Goal: Task Accomplishment & Management: Manage account settings

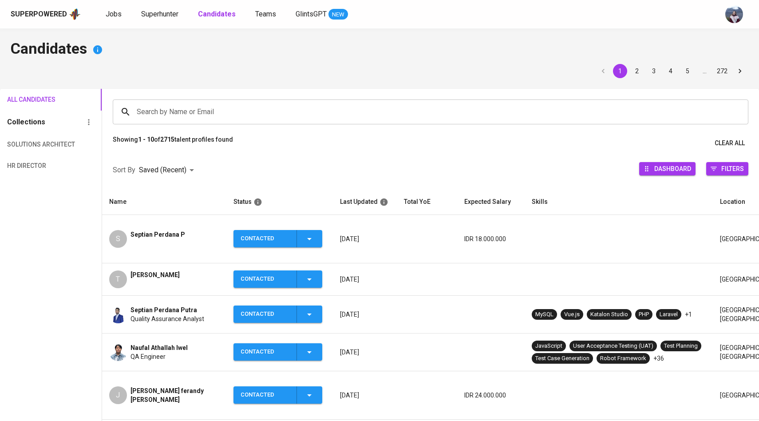
scroll to position [63, 0]
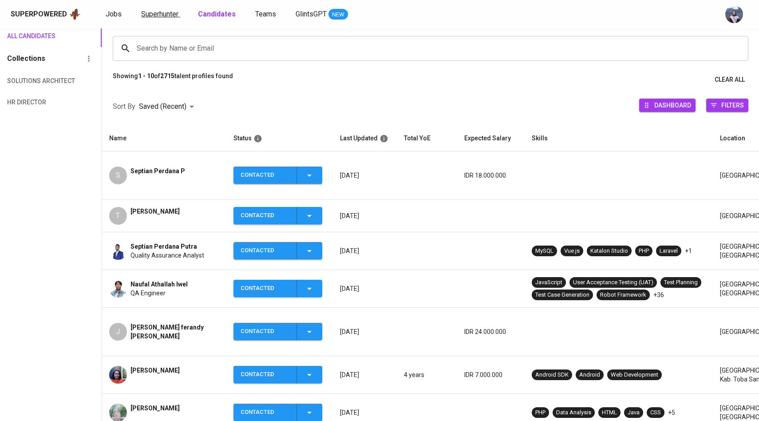
click at [149, 12] on span "Superhunter" at bounding box center [159, 14] width 37 height 8
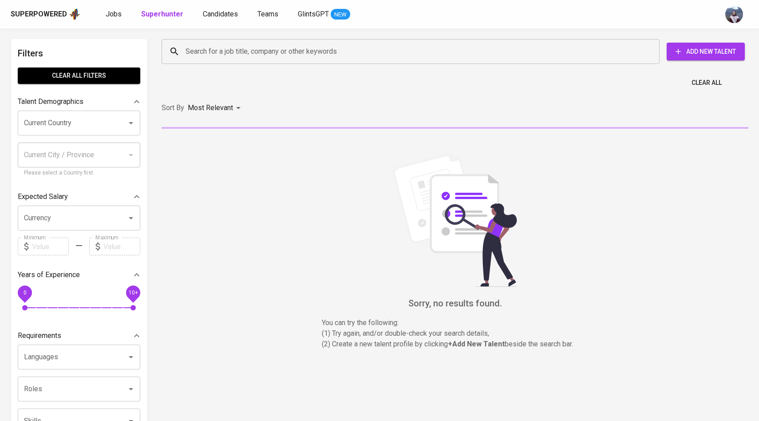
click at [199, 56] on input "Search for a job title, company or other keywords" at bounding box center [412, 51] width 459 height 17
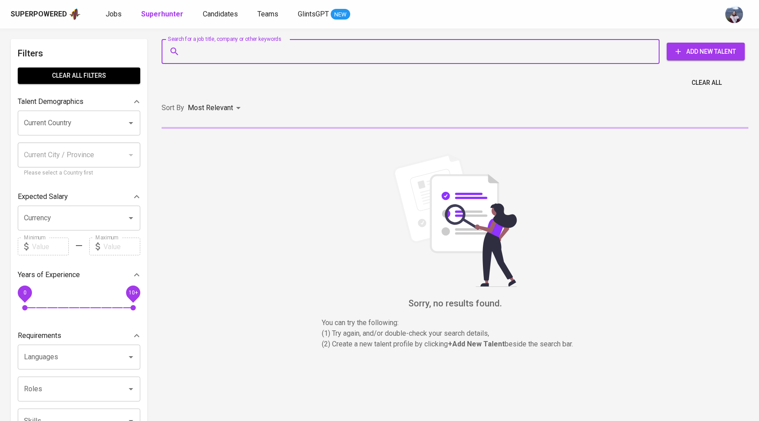
paste input ": j.ferandy.effendi@gmail.com"
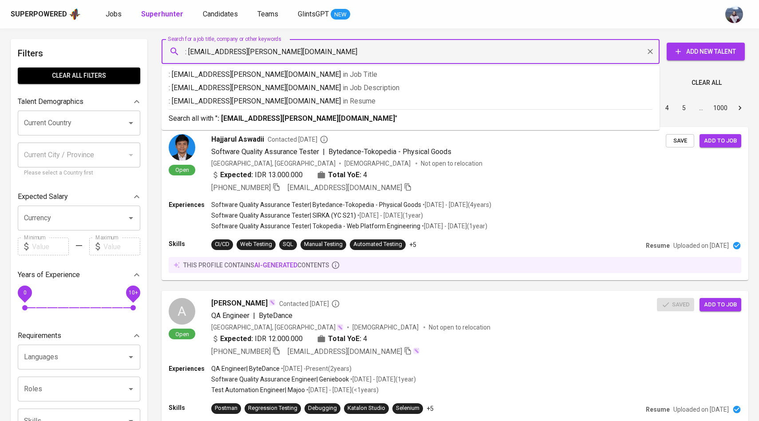
click at [189, 53] on input ": j.ferandy.effendi@gmail.com" at bounding box center [412, 51] width 459 height 17
type input "j.ferandy.effendi@gmail.com"
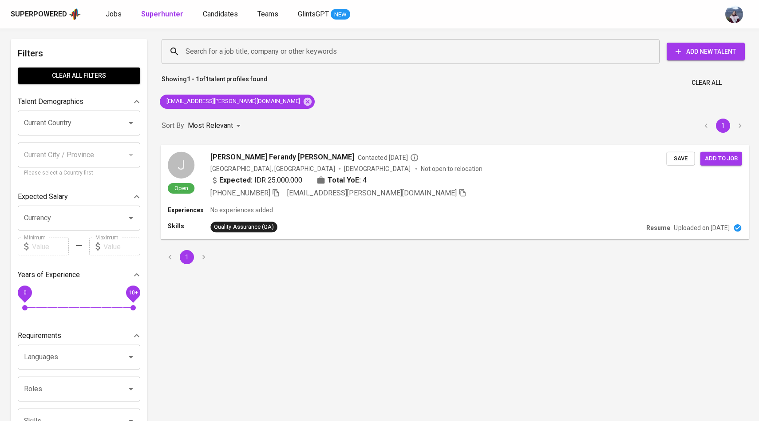
click at [185, 173] on div "J" at bounding box center [181, 164] width 27 height 27
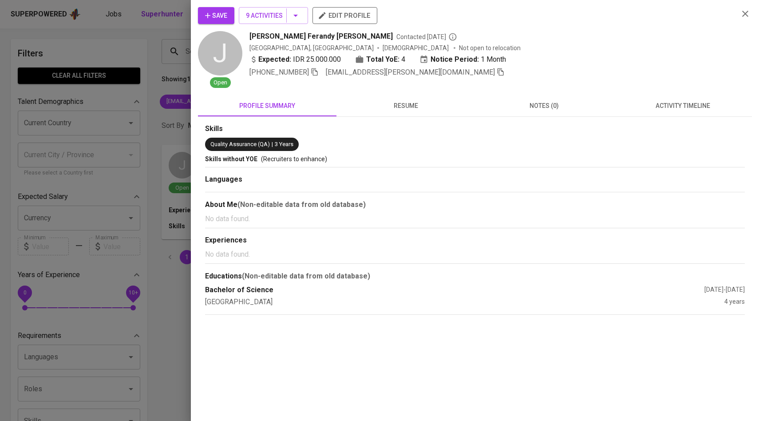
click at [669, 103] on span "activity timeline" at bounding box center [683, 105] width 128 height 11
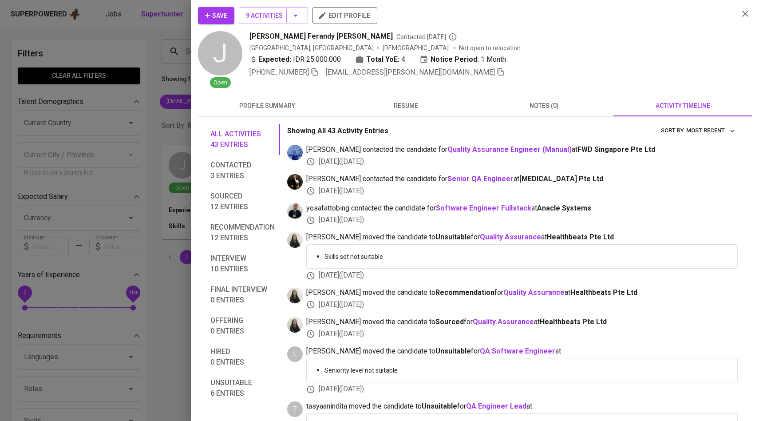
click at [226, 16] on span "Save" at bounding box center [216, 15] width 22 height 11
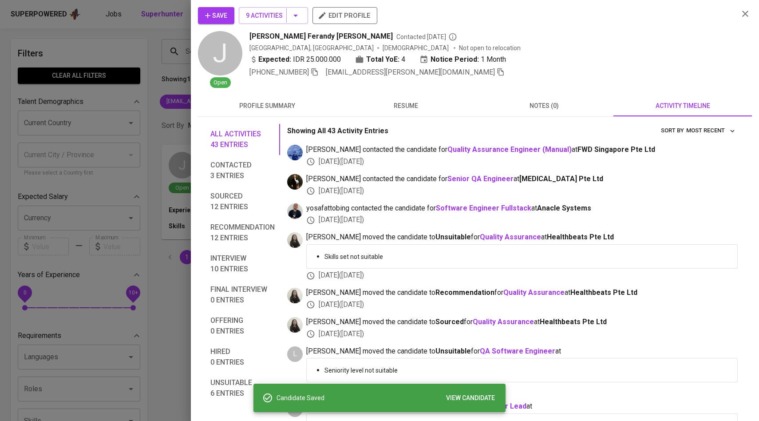
click at [116, 108] on div at bounding box center [379, 210] width 759 height 421
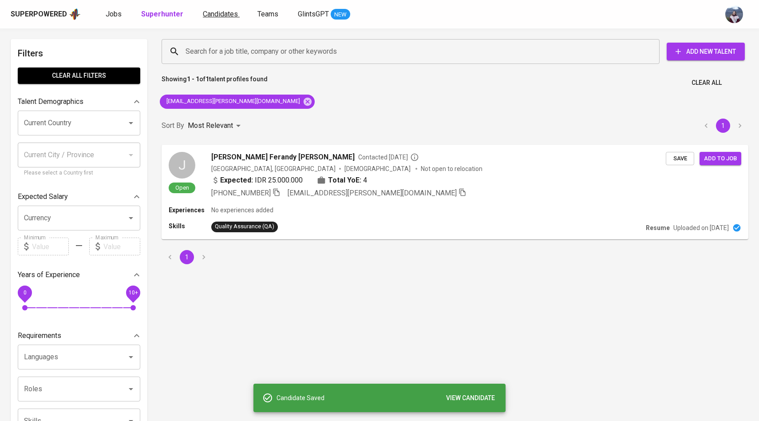
click at [209, 16] on span "Candidates" at bounding box center [220, 14] width 35 height 8
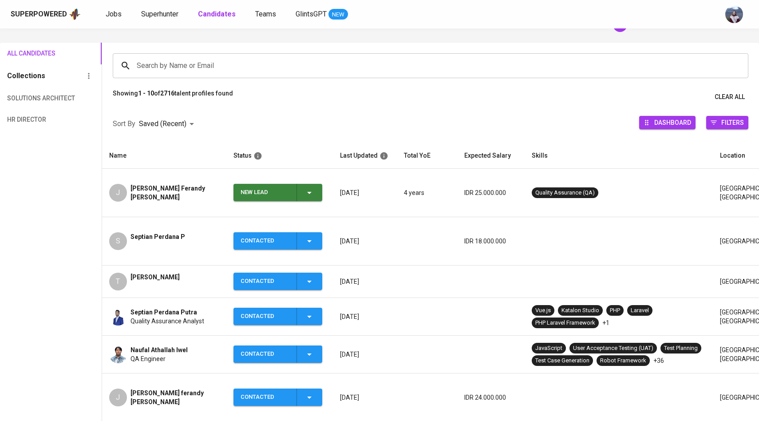
scroll to position [52, 0]
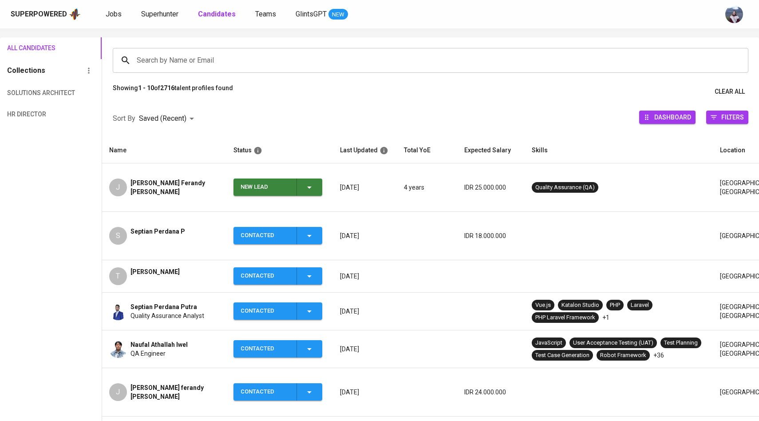
click at [316, 182] on span "New Lead" at bounding box center [278, 186] width 82 height 17
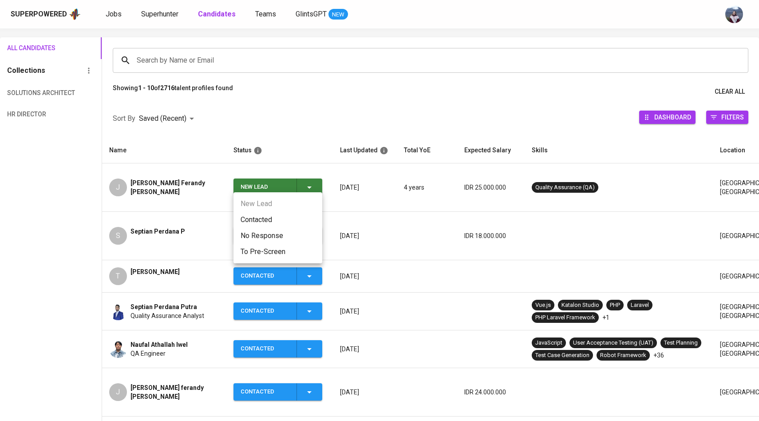
click at [270, 216] on li "Contacted" at bounding box center [278, 220] width 89 height 16
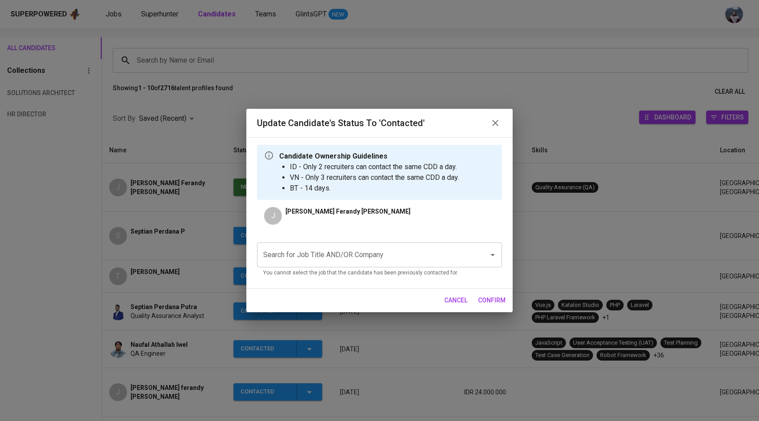
click at [291, 265] on div "Search for Job Title AND/OR Company" at bounding box center [379, 254] width 245 height 25
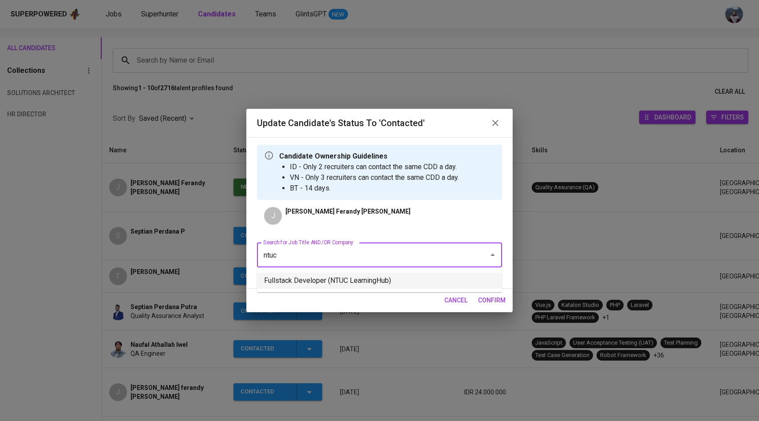
type input "ntuc"
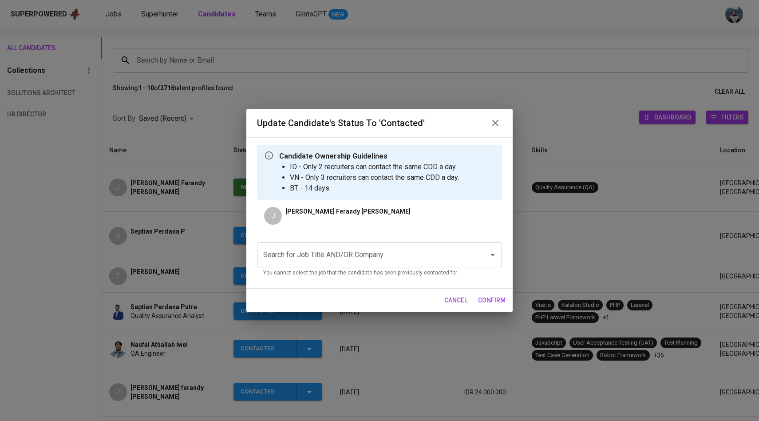
click at [413, 254] on input "Search for Job Title AND/OR Company" at bounding box center [367, 254] width 212 height 17
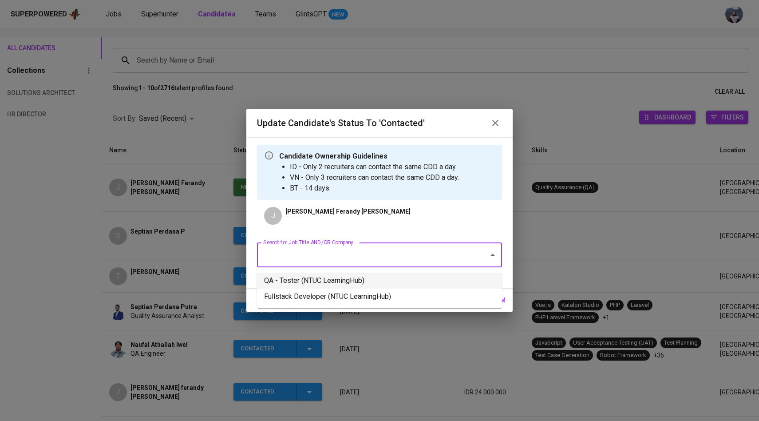
click at [355, 284] on li "QA - Tester (NTUC LearningHub)" at bounding box center [379, 281] width 245 height 16
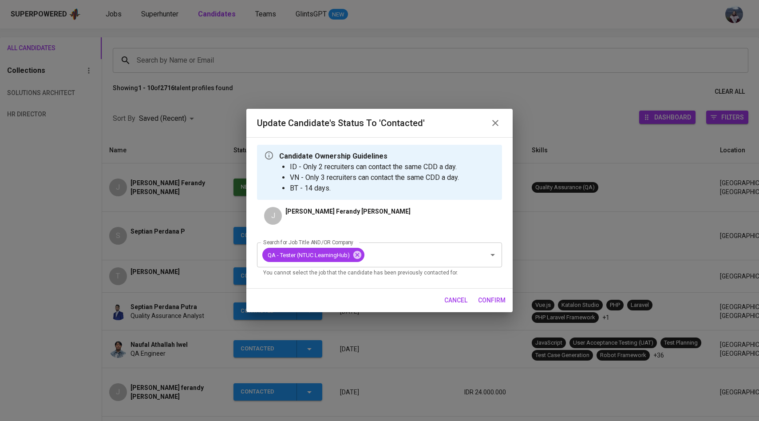
click at [500, 301] on span "confirm" at bounding box center [492, 300] width 28 height 11
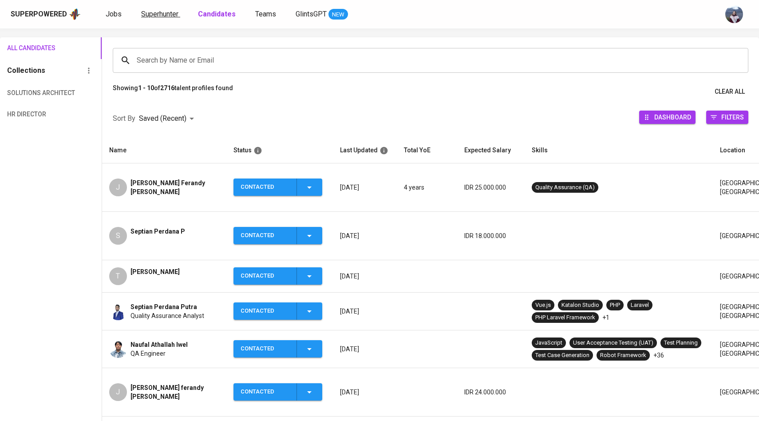
click at [159, 16] on span "Superhunter" at bounding box center [159, 14] width 37 height 8
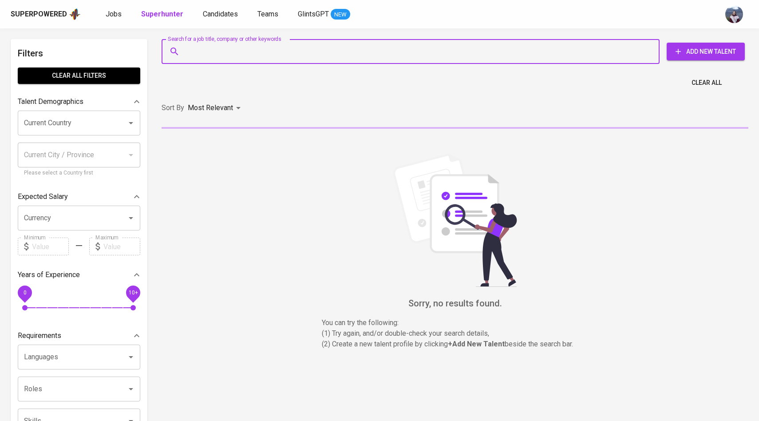
click at [230, 53] on input "Search for a job title, company or other keywords" at bounding box center [412, 51] width 459 height 17
paste input "taufikahman47@gmail.com"
type input "taufikahman47@gmail.com"
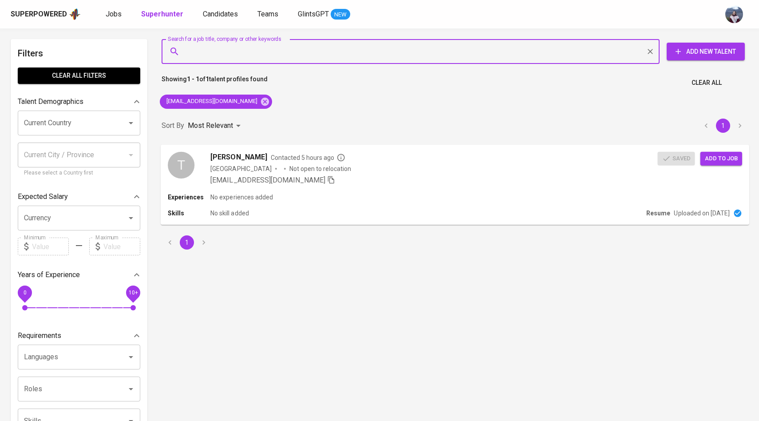
click at [186, 173] on div "T" at bounding box center [181, 164] width 27 height 27
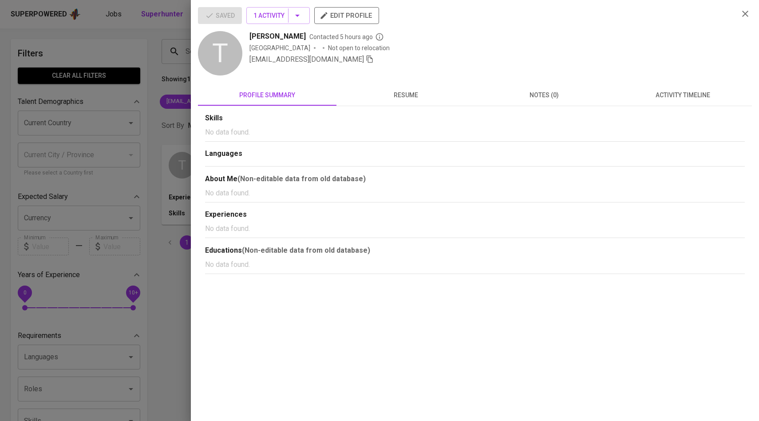
click at [674, 95] on span "activity timeline" at bounding box center [683, 95] width 128 height 11
